Goal: Task Accomplishment & Management: Use online tool/utility

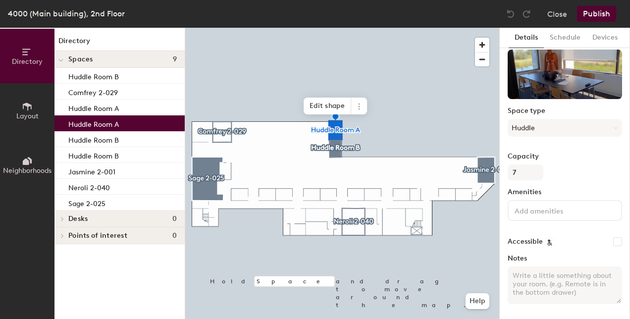
scroll to position [50, 0]
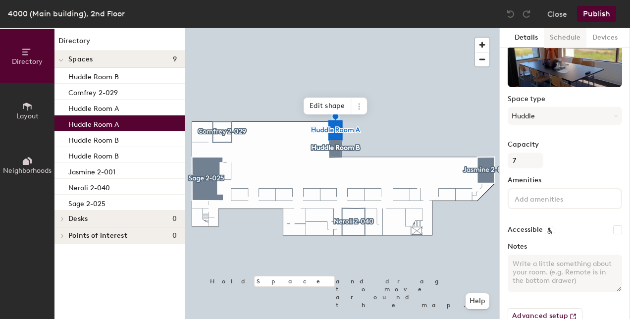
click at [571, 30] on button "Schedule" at bounding box center [565, 38] width 43 height 20
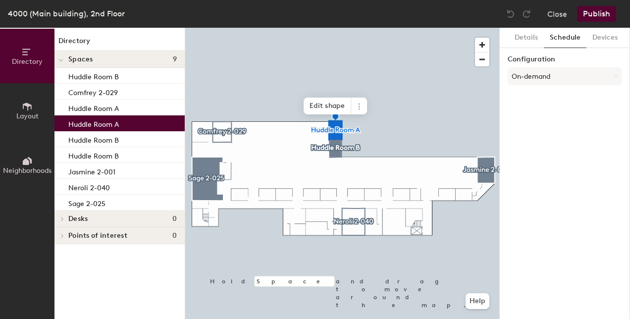
scroll to position [0, 0]
click at [532, 76] on button "On-demand" at bounding box center [565, 76] width 114 height 18
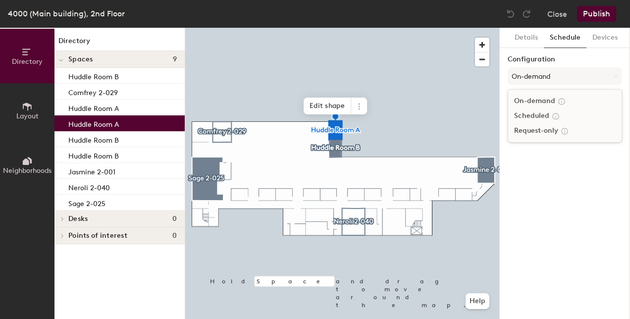
click at [532, 119] on div "Scheduled" at bounding box center [564, 116] width 113 height 15
click at [603, 13] on button "Publish" at bounding box center [596, 14] width 39 height 16
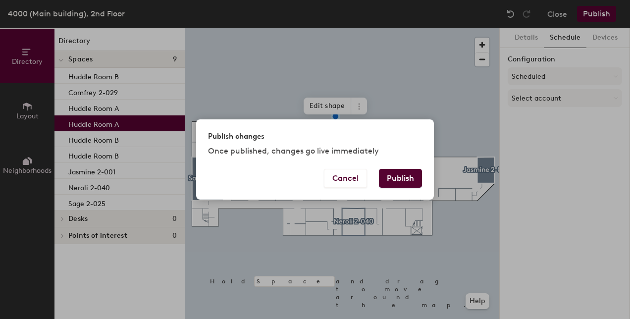
click at [390, 179] on button "Publish" at bounding box center [400, 178] width 43 height 19
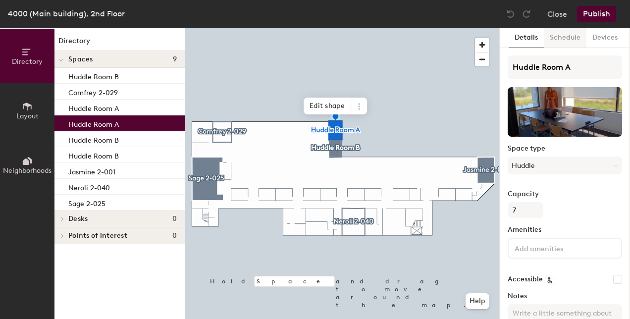
click at [565, 37] on button "Schedule" at bounding box center [565, 38] width 43 height 20
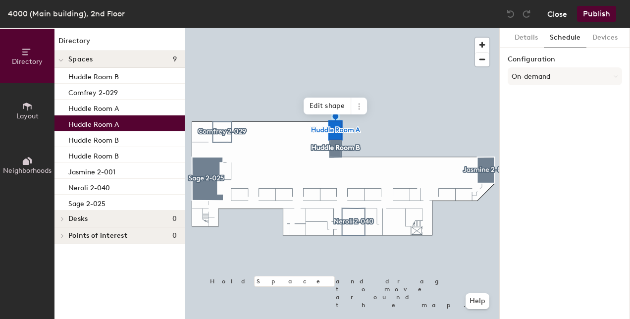
click at [557, 13] on button "Close" at bounding box center [558, 14] width 20 height 16
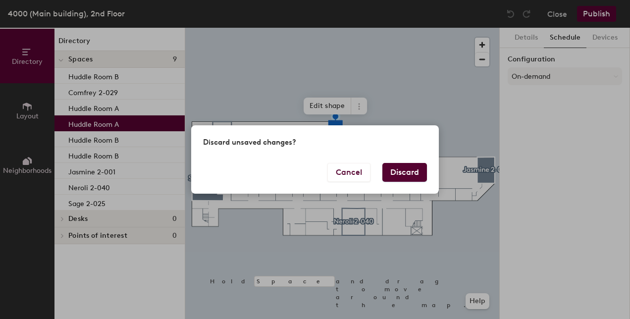
click at [391, 167] on button "Discard" at bounding box center [405, 172] width 45 height 19
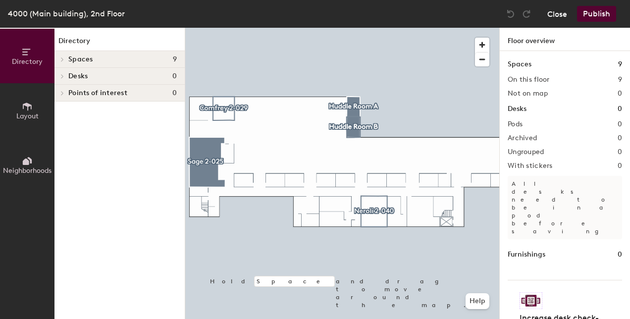
click at [567, 10] on button "Close" at bounding box center [558, 14] width 20 height 16
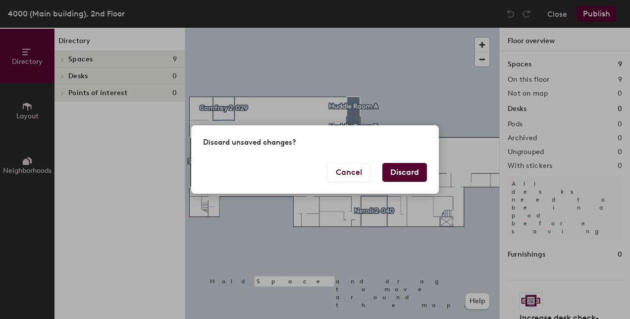
click at [413, 167] on button "Discard" at bounding box center [405, 172] width 45 height 19
